Goal: Task Accomplishment & Management: Complete application form

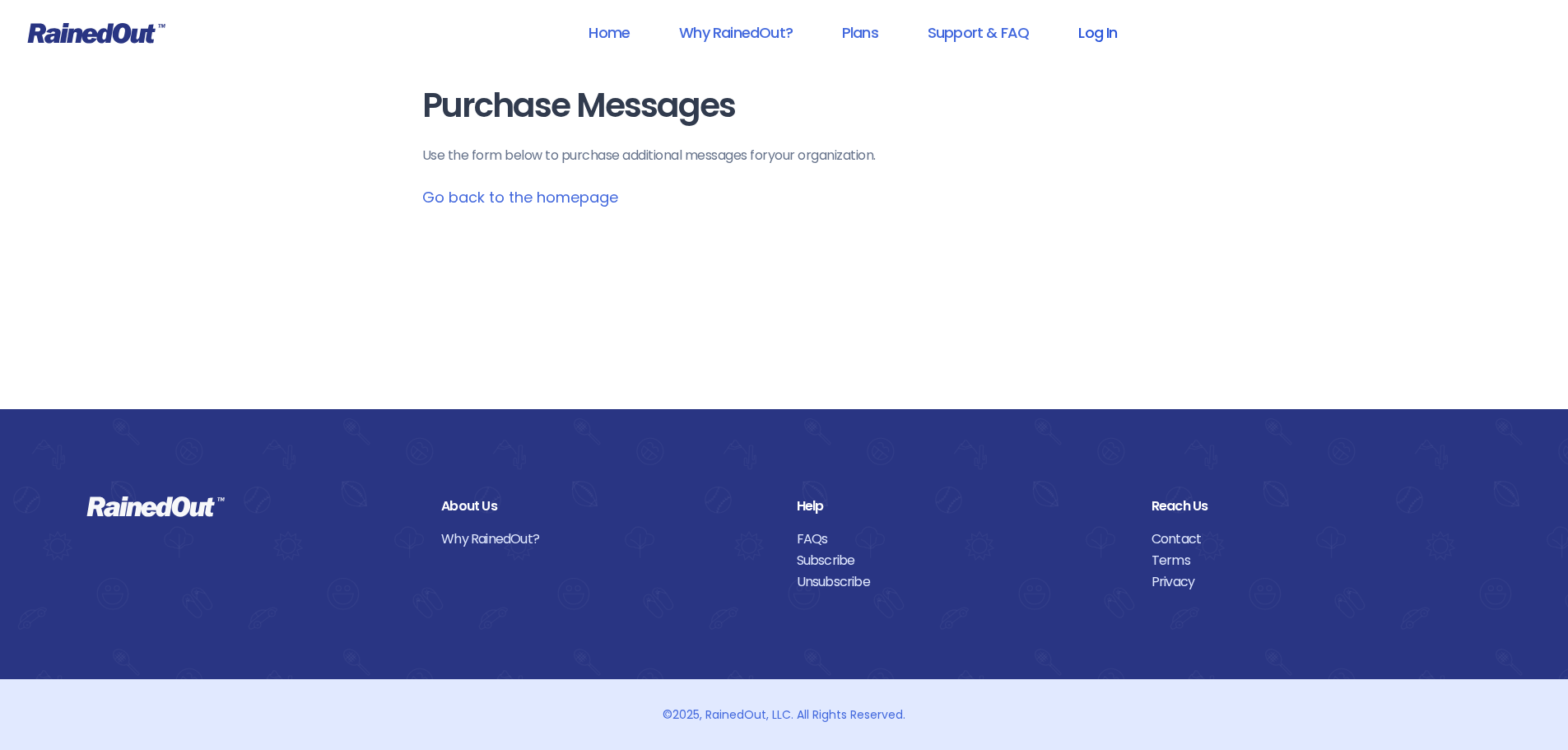
click at [1086, 36] on link "Log In" at bounding box center [1098, 32] width 82 height 37
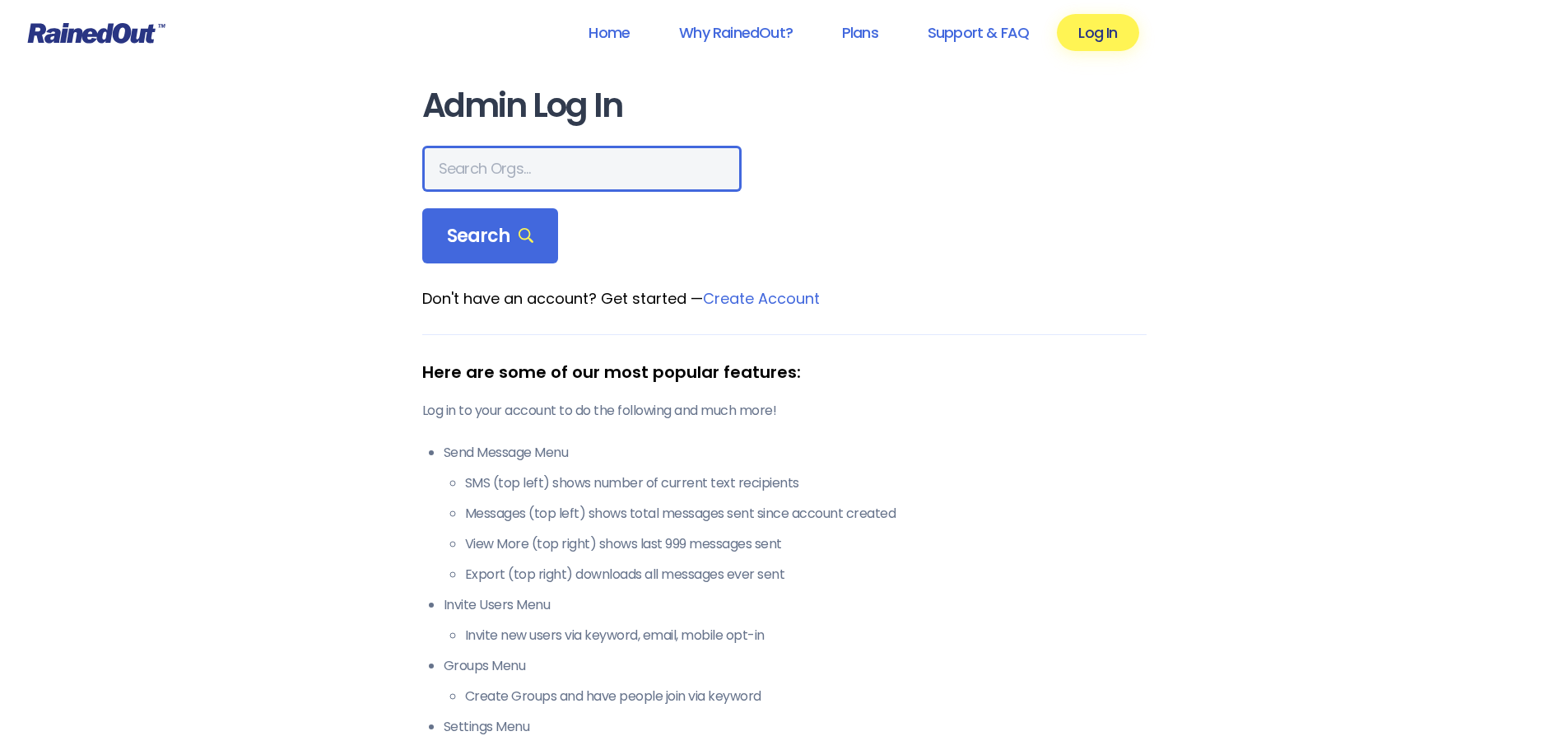
click at [543, 157] on input "text" at bounding box center [582, 169] width 319 height 46
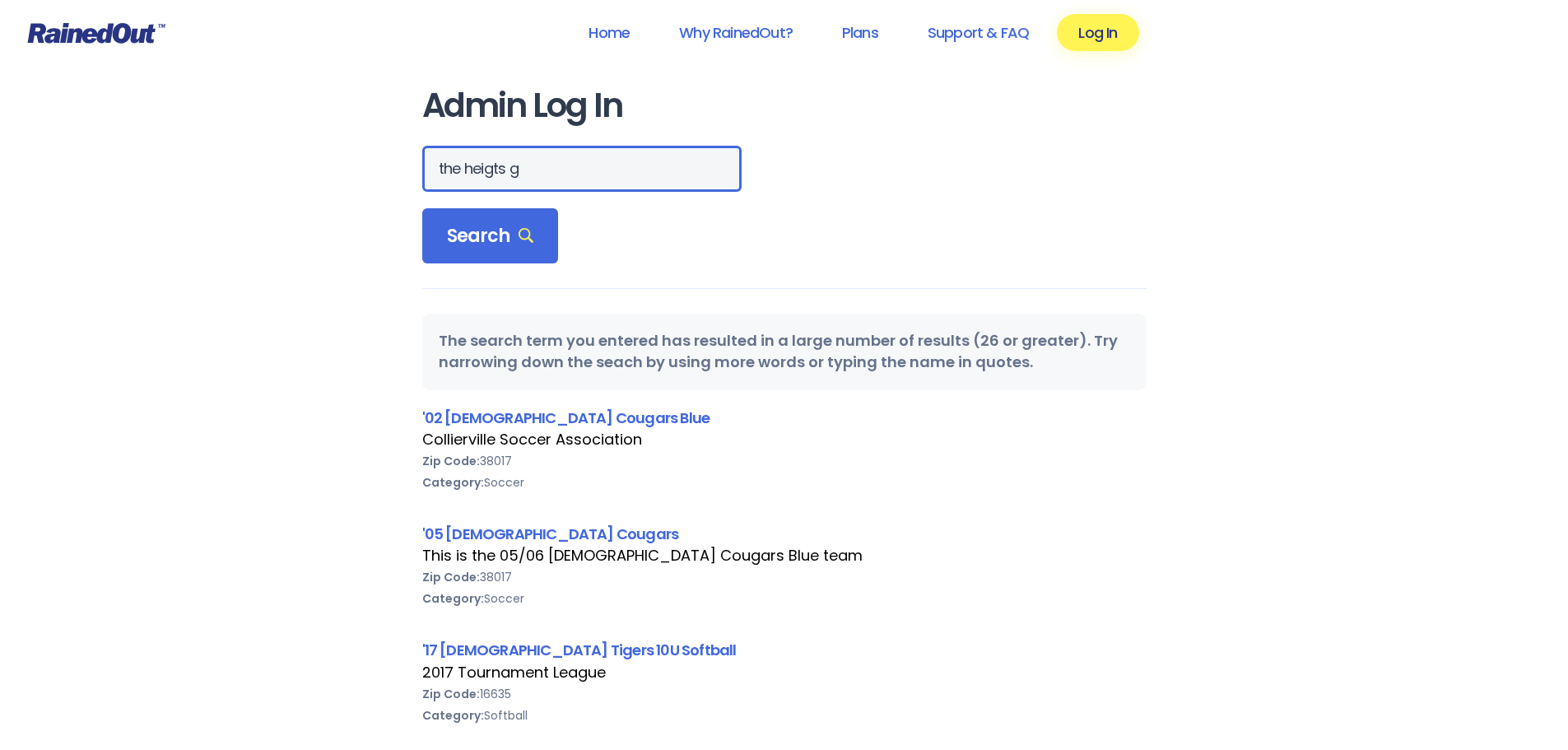
drag, startPoint x: 557, startPoint y: 170, endPoint x: 370, endPoint y: 175, distance: 187.1
type input "the heights g"
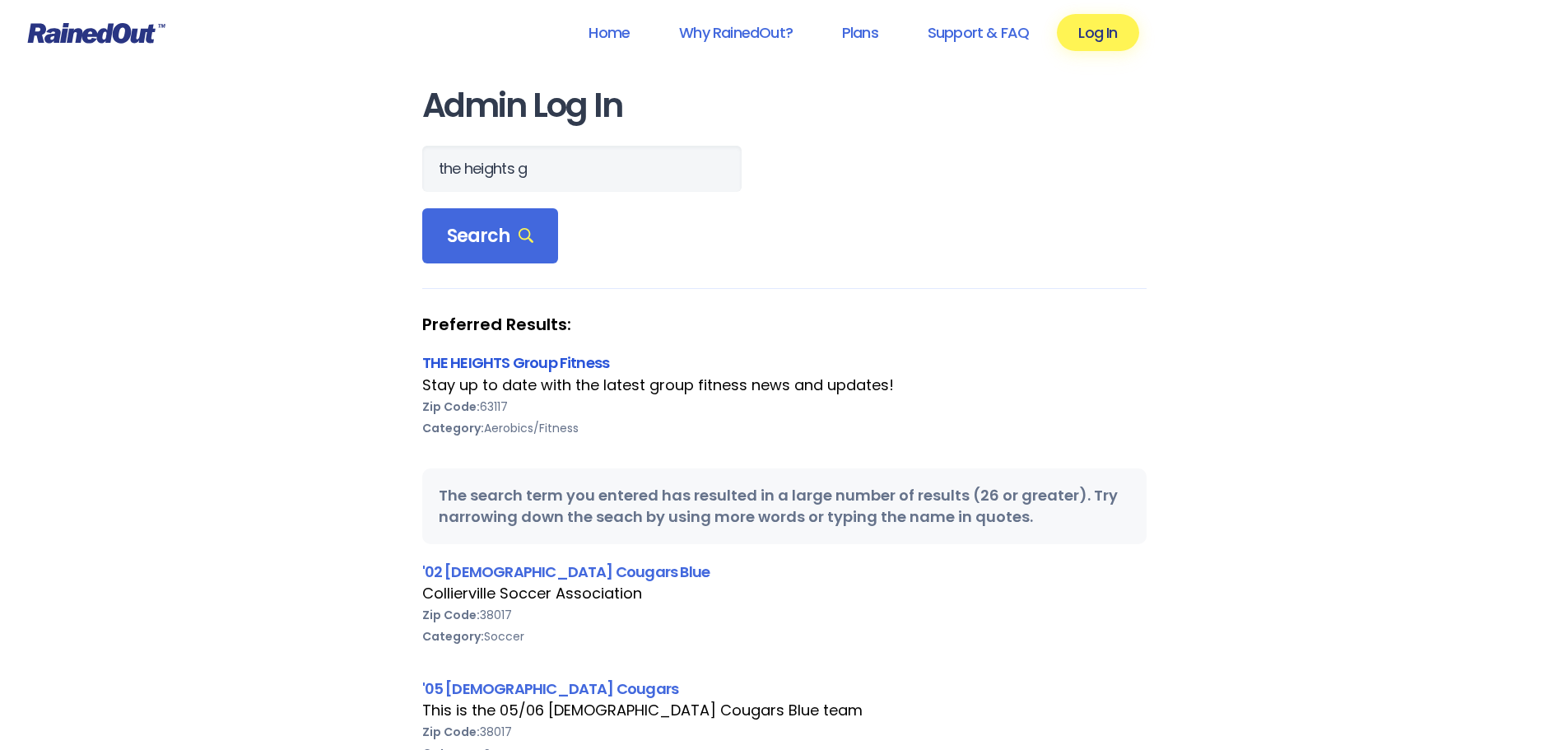
click at [456, 368] on div "THE HEIGHTS Group Fitness Stay up to date with the latest group fitness news an…" at bounding box center [784, 406] width 725 height 107
click at [456, 364] on link "THE HEIGHTS Group Fitness" at bounding box center [516, 362] width 188 height 21
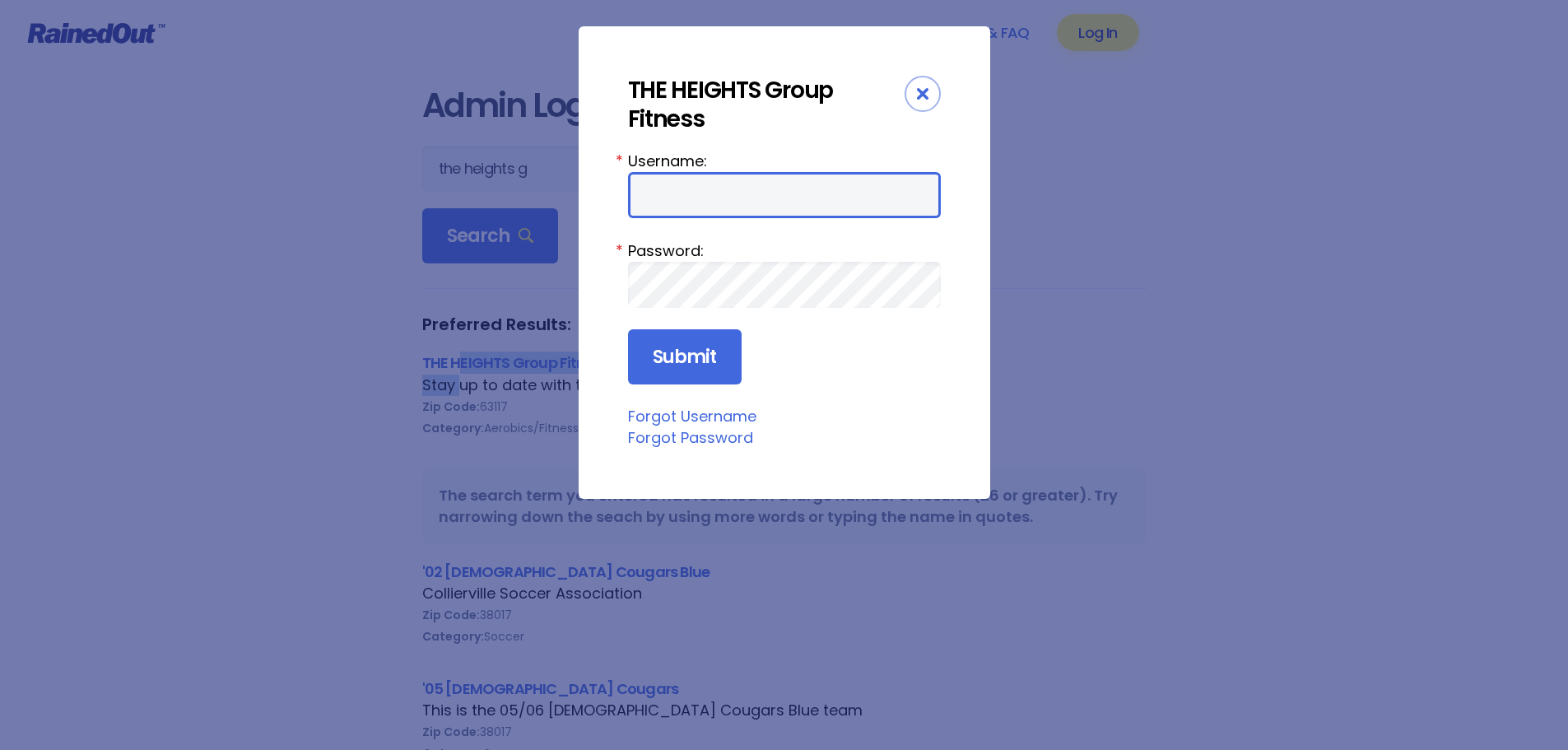
type input "jturek"
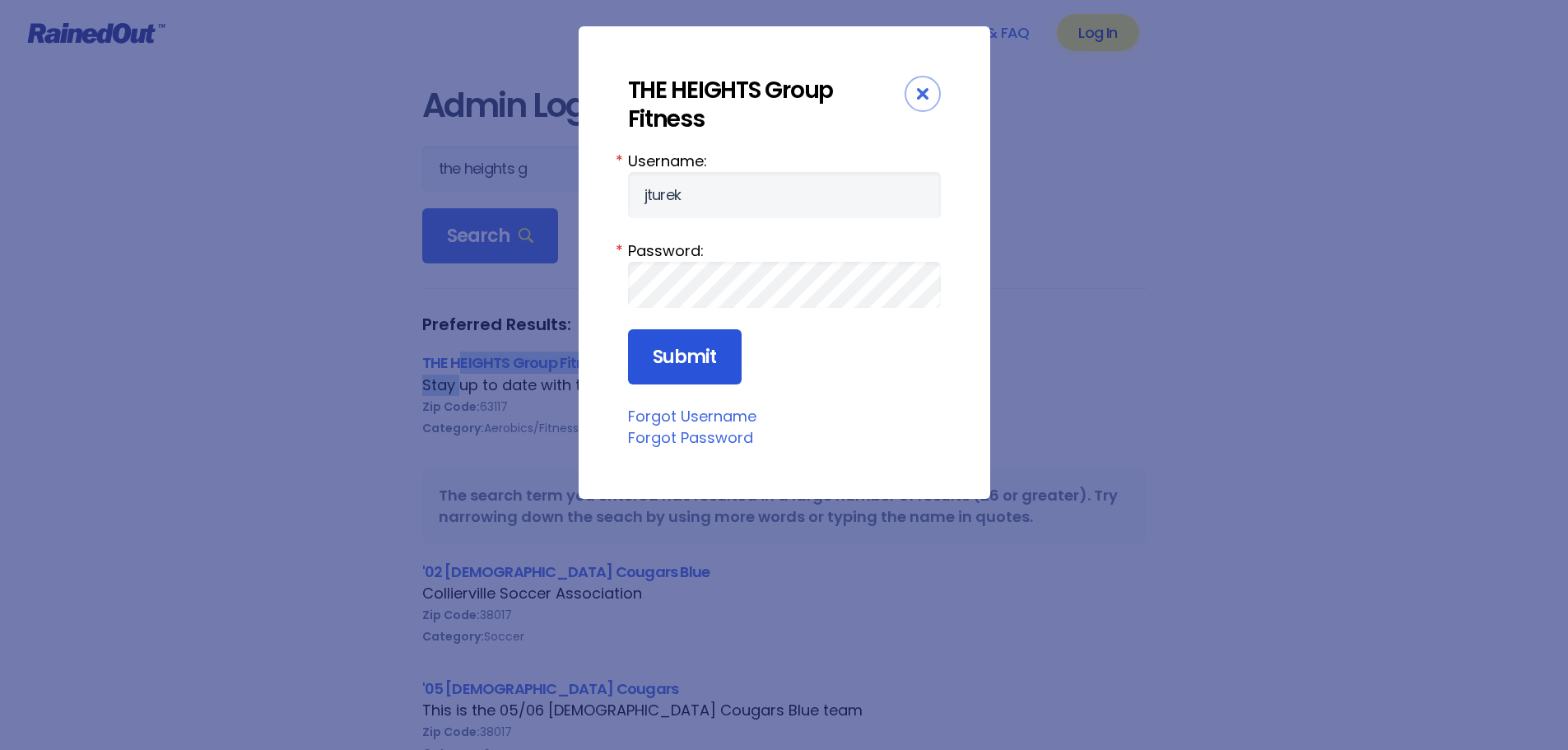
click at [677, 347] on input "Submit" at bounding box center [685, 357] width 113 height 56
